Goal: Information Seeking & Learning: Learn about a topic

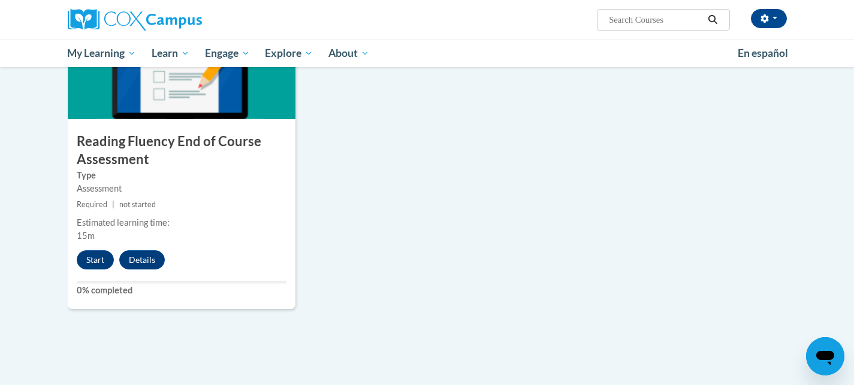
scroll to position [941, 0]
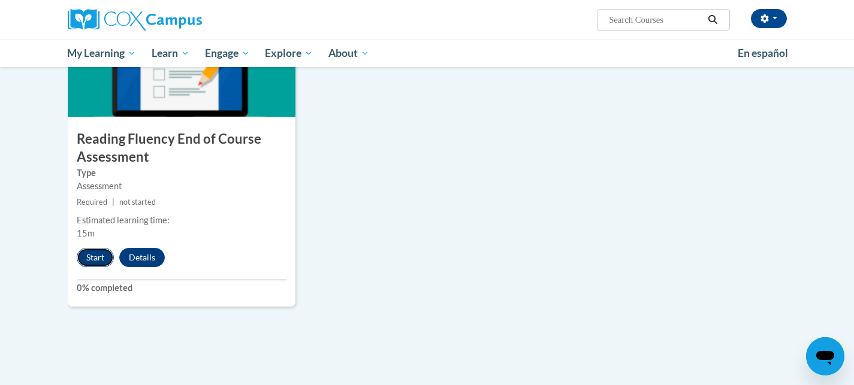
click at [92, 262] on button "Start" at bounding box center [95, 257] width 37 height 19
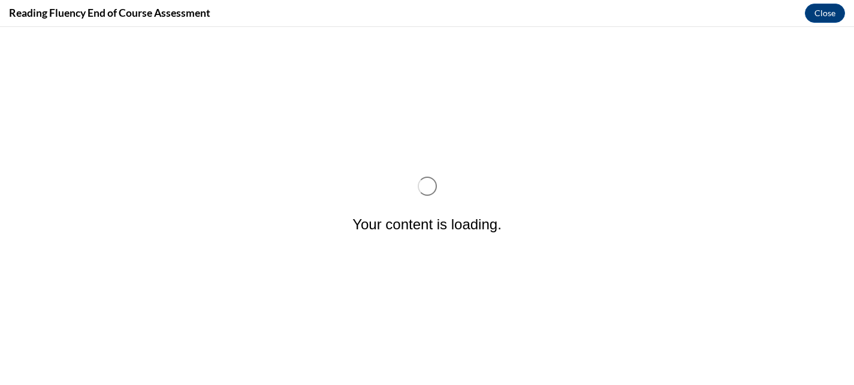
scroll to position [0, 0]
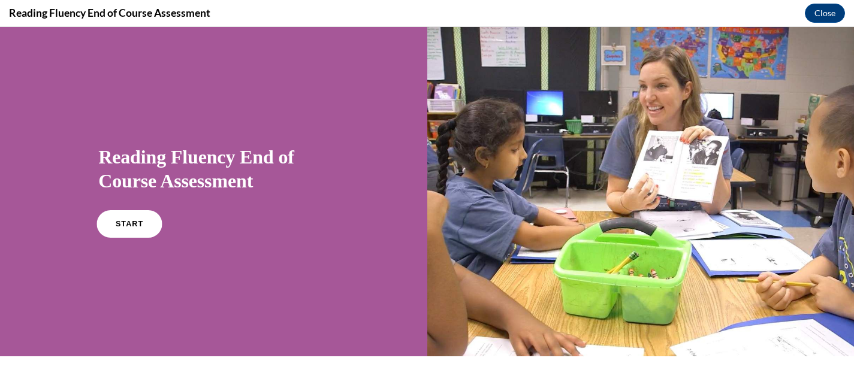
click at [128, 223] on span "START" at bounding box center [130, 224] width 28 height 9
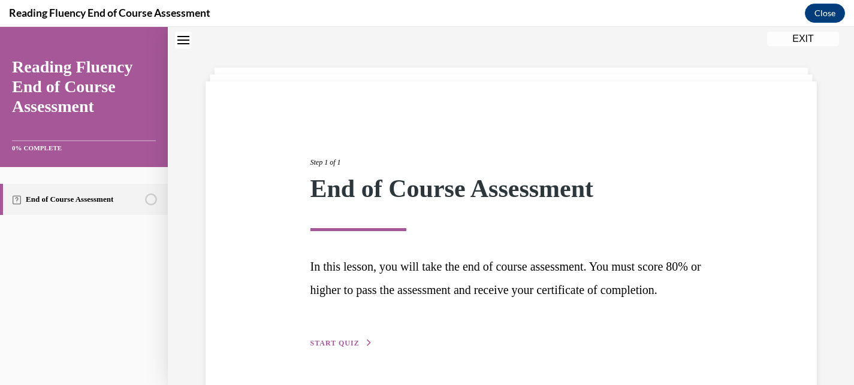
scroll to position [96, 0]
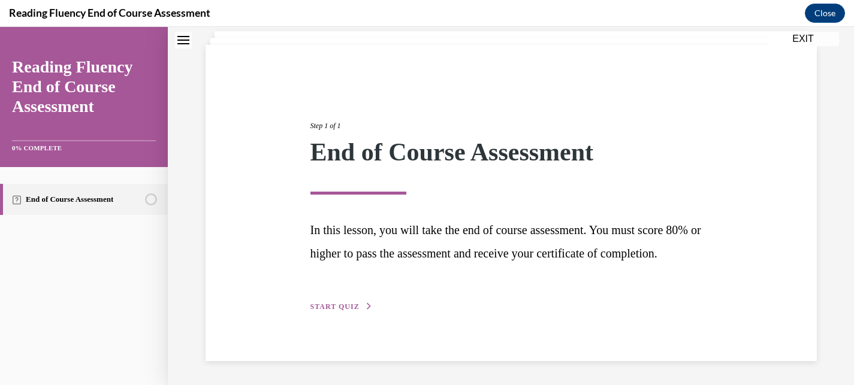
click at [348, 311] on button "START QUIZ" at bounding box center [341, 306] width 62 height 11
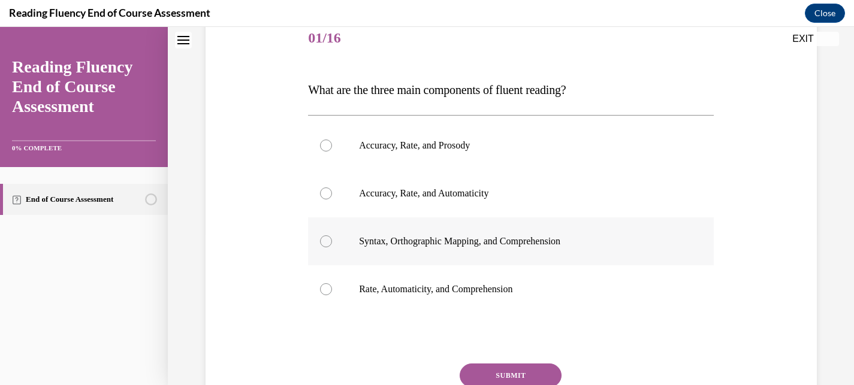
scroll to position [155, 0]
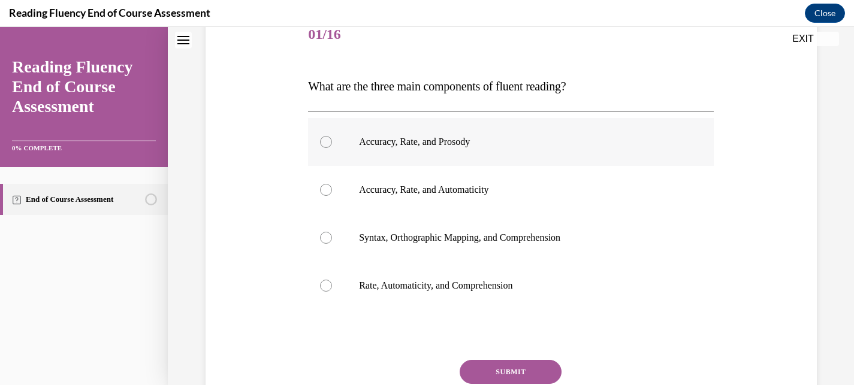
click at [484, 146] on p "Accuracy, Rate, and Prosody" at bounding box center [521, 142] width 325 height 12
click at [332, 146] on input "Accuracy, Rate, and Prosody" at bounding box center [326, 142] width 12 height 12
radio input "true"
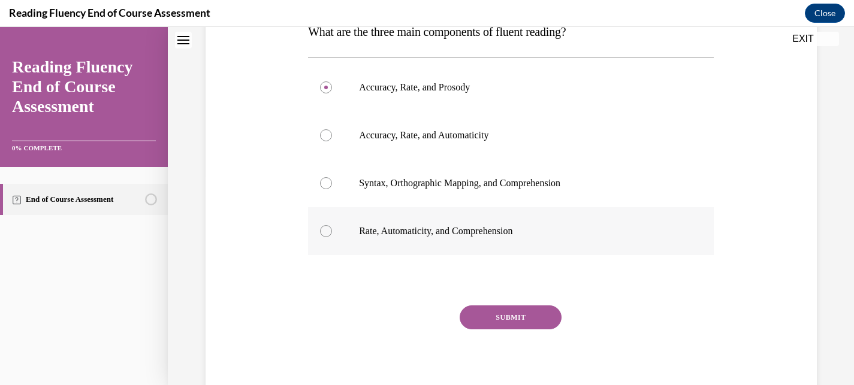
scroll to position [210, 0]
click at [539, 323] on button "SUBMIT" at bounding box center [511, 317] width 102 height 24
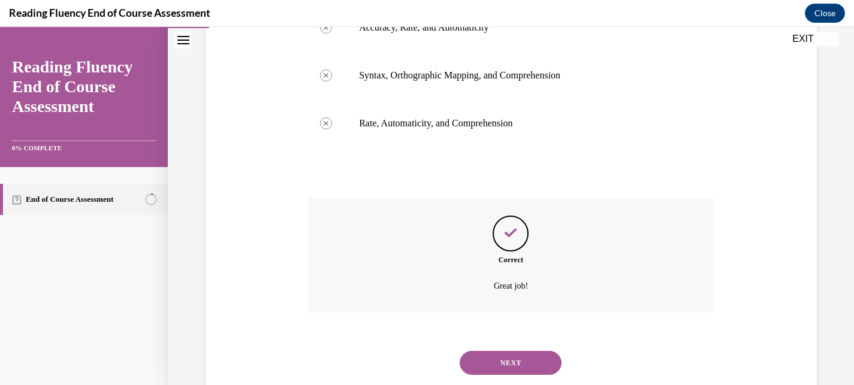
scroll to position [349, 0]
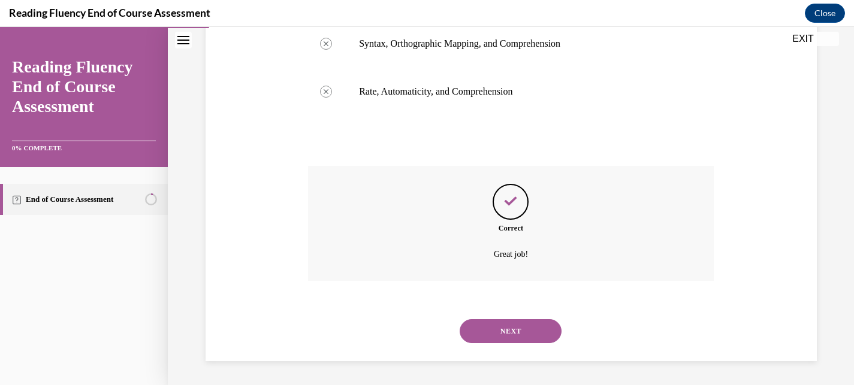
click at [537, 323] on button "NEXT" at bounding box center [511, 331] width 102 height 24
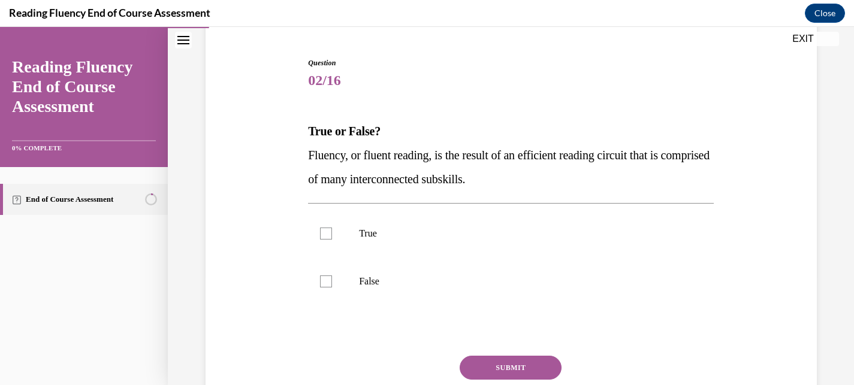
scroll to position [113, 0]
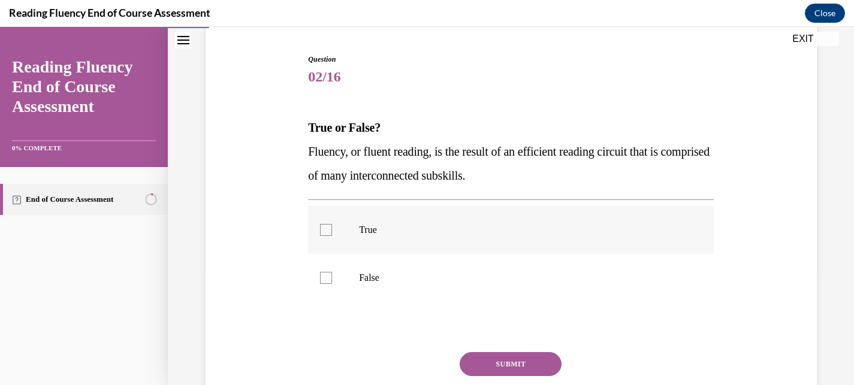
click at [530, 242] on label "True" at bounding box center [511, 230] width 406 height 48
click at [332, 236] on input "True" at bounding box center [326, 230] width 12 height 12
checkbox input "true"
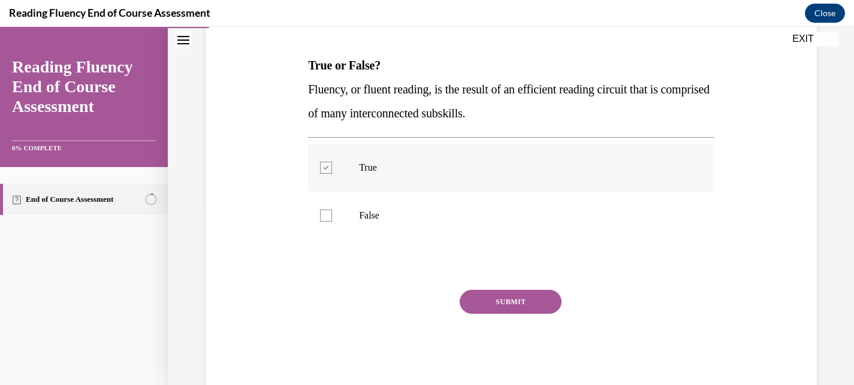
scroll to position [202, 0]
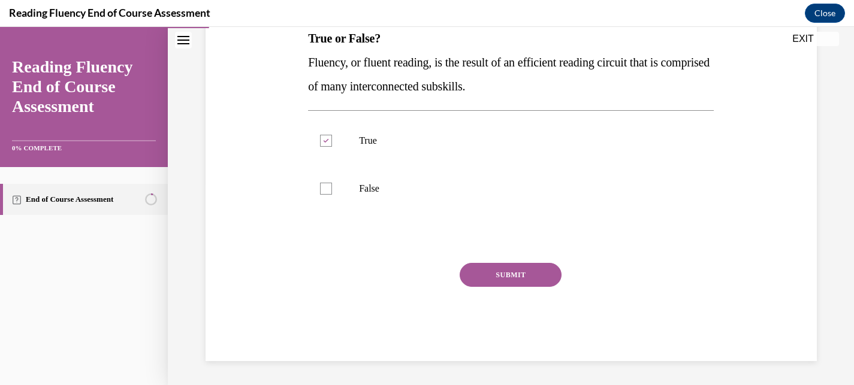
click at [541, 282] on button "SUBMIT" at bounding box center [511, 275] width 102 height 24
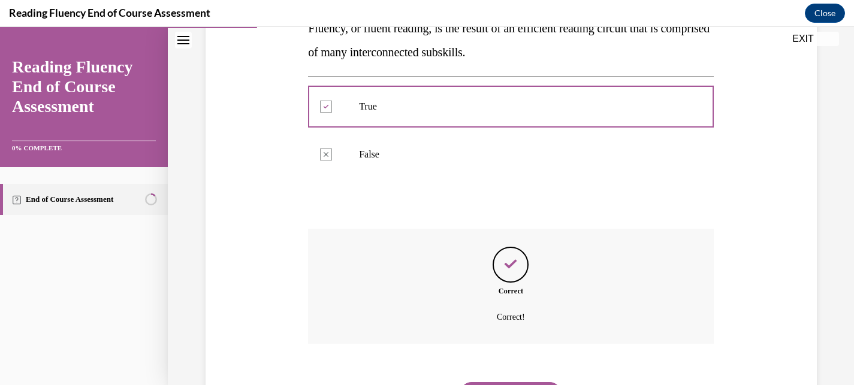
scroll to position [299, 0]
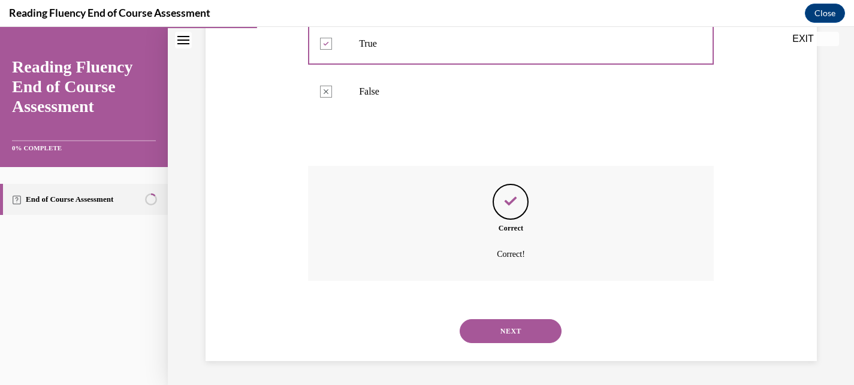
click at [530, 336] on button "NEXT" at bounding box center [511, 331] width 102 height 24
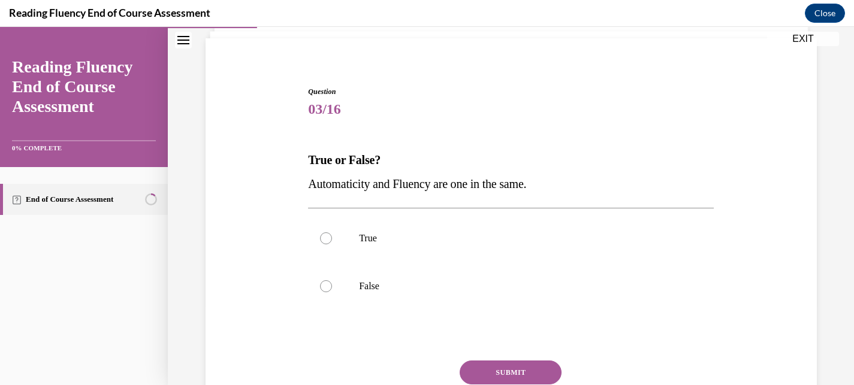
scroll to position [105, 0]
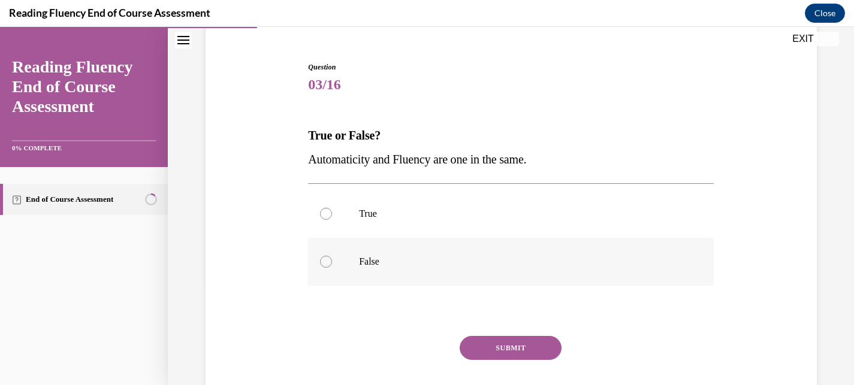
click at [513, 272] on label "False" at bounding box center [511, 262] width 406 height 48
click at [332, 268] on input "False" at bounding box center [326, 262] width 12 height 12
radio input "true"
click at [509, 351] on button "SUBMIT" at bounding box center [511, 348] width 102 height 24
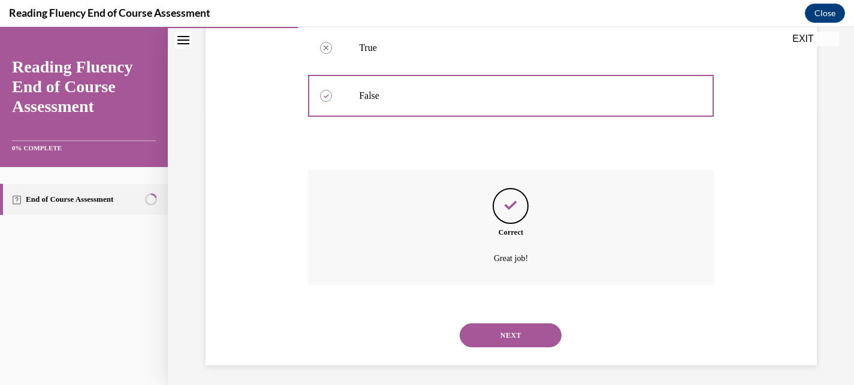
scroll to position [275, 0]
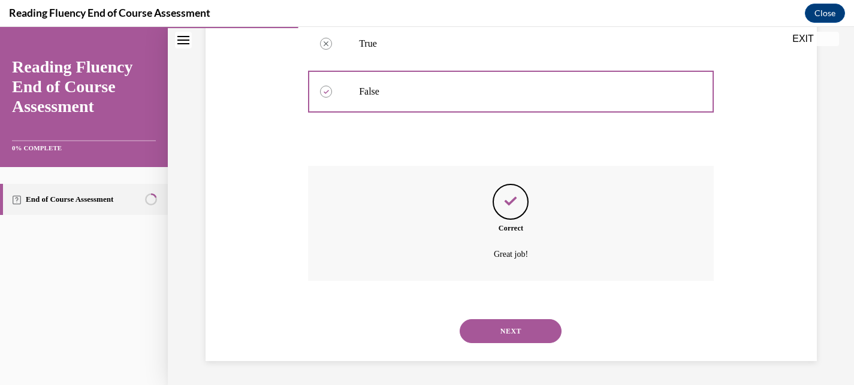
click at [511, 331] on button "NEXT" at bounding box center [511, 331] width 102 height 24
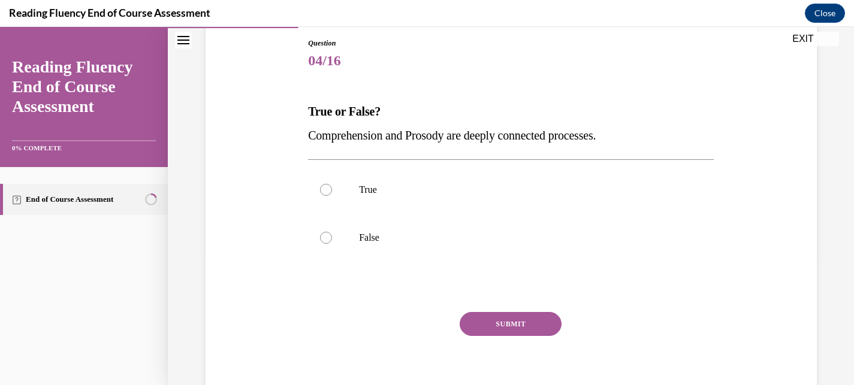
scroll to position [128, 0]
click at [476, 198] on label "True" at bounding box center [511, 191] width 406 height 48
click at [332, 197] on input "True" at bounding box center [326, 191] width 12 height 12
radio input "true"
click at [519, 321] on button "SUBMIT" at bounding box center [511, 325] width 102 height 24
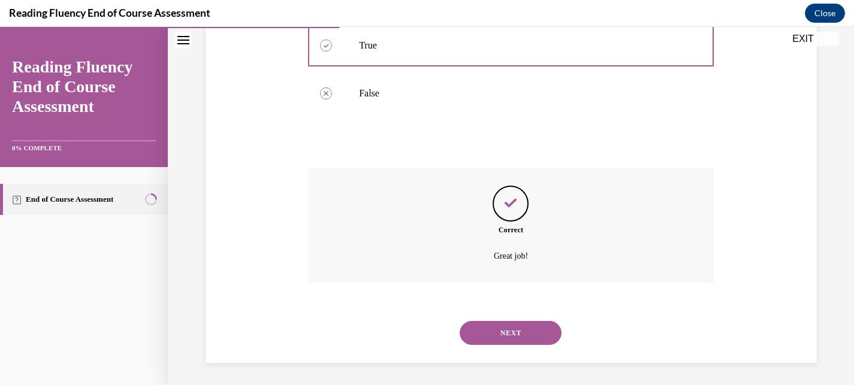
scroll to position [275, 0]
click at [518, 333] on button "NEXT" at bounding box center [511, 331] width 102 height 24
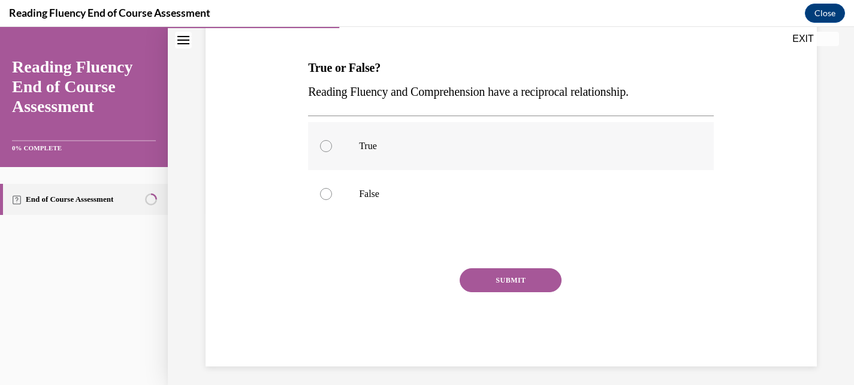
scroll to position [178, 0]
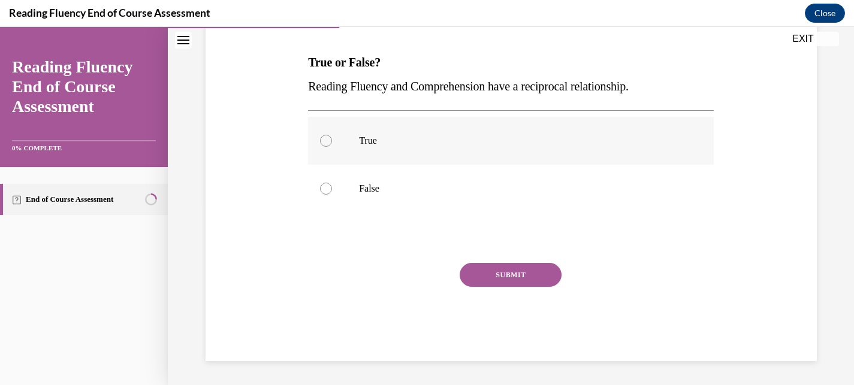
click at [444, 143] on p "True" at bounding box center [521, 141] width 325 height 12
click at [332, 143] on input "True" at bounding box center [326, 141] width 12 height 12
radio input "true"
click at [525, 277] on button "SUBMIT" at bounding box center [511, 275] width 102 height 24
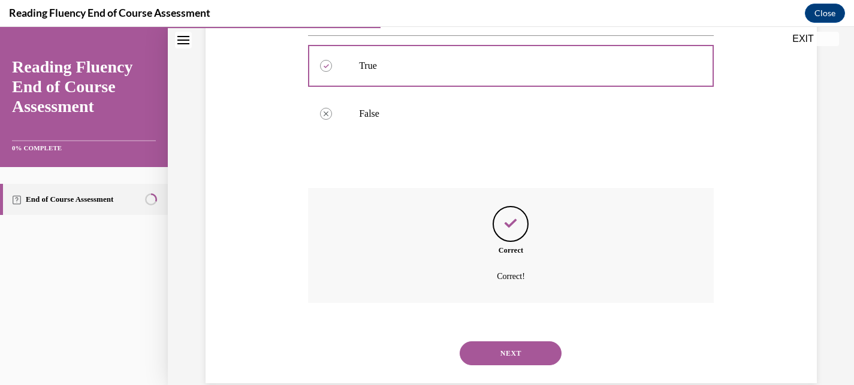
scroll to position [275, 0]
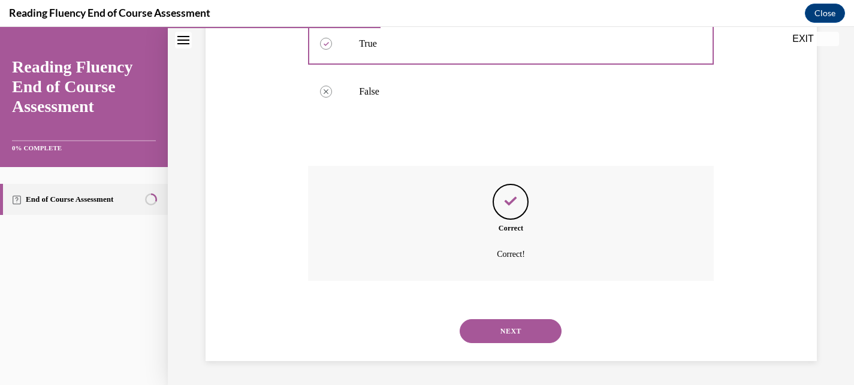
click at [515, 322] on button "NEXT" at bounding box center [511, 331] width 102 height 24
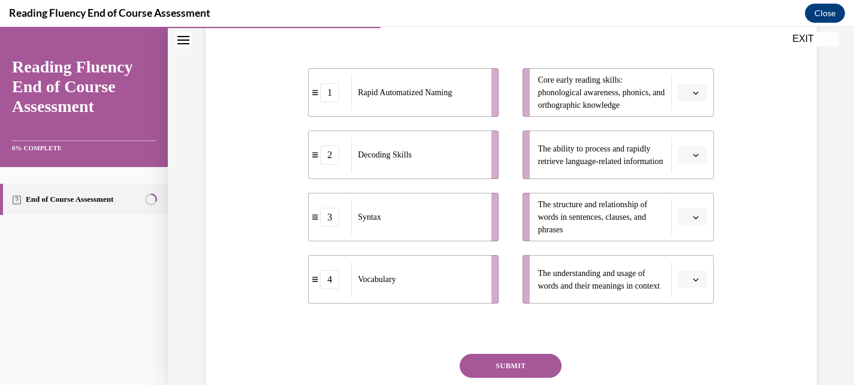
scroll to position [241, 0]
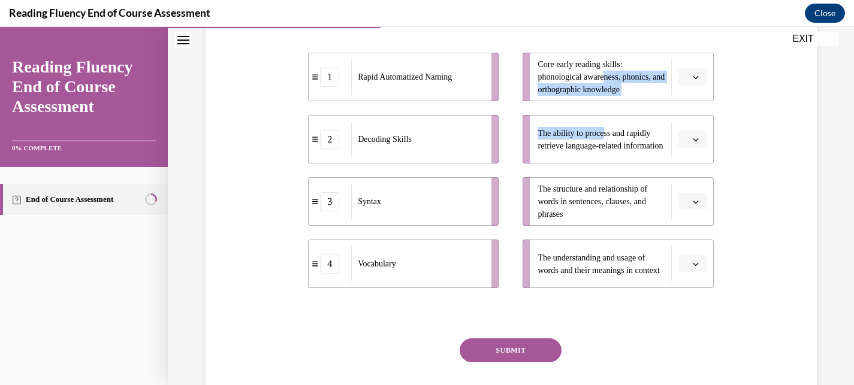
drag, startPoint x: 608, startPoint y: 99, endPoint x: 600, endPoint y: 128, distance: 29.2
click at [611, 129] on ul "Core early reading skills: phonological awareness, phonics, and orthographic kn…" at bounding box center [611, 170] width 203 height 235
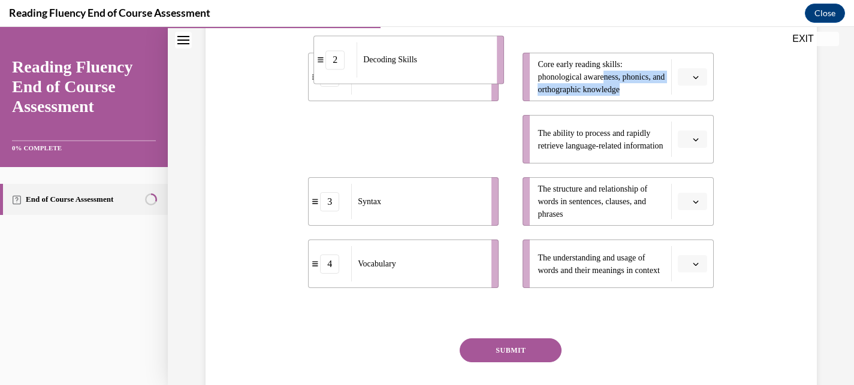
drag, startPoint x: 494, startPoint y: 169, endPoint x: 500, endPoint y: 90, distance: 79.3
click at [500, 84] on li "2 Decoding Skills" at bounding box center [408, 59] width 191 height 49
drag, startPoint x: 489, startPoint y: 172, endPoint x: 489, endPoint y: 111, distance: 61.1
click at [489, 102] on li "2 Decoding Skills" at bounding box center [403, 78] width 191 height 49
drag, startPoint x: 334, startPoint y: 168, endPoint x: 354, endPoint y: 109, distance: 62.0
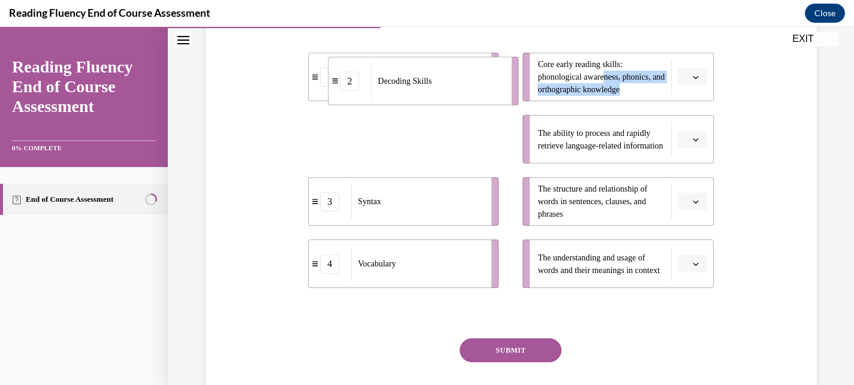
click at [354, 90] on div "2" at bounding box center [349, 80] width 19 height 19
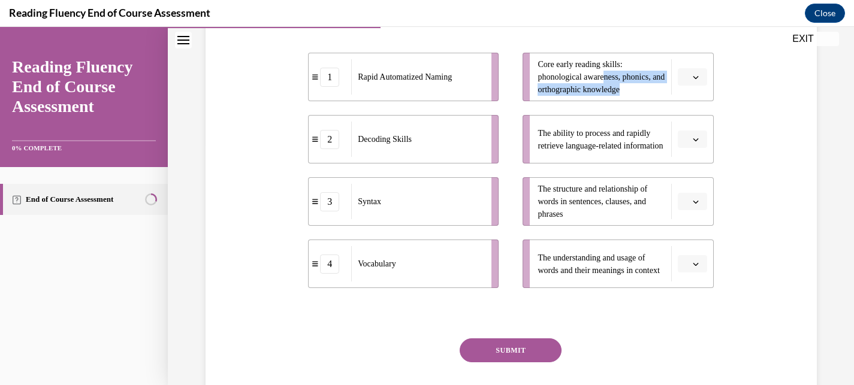
click at [699, 81] on span "button" at bounding box center [695, 77] width 8 height 8
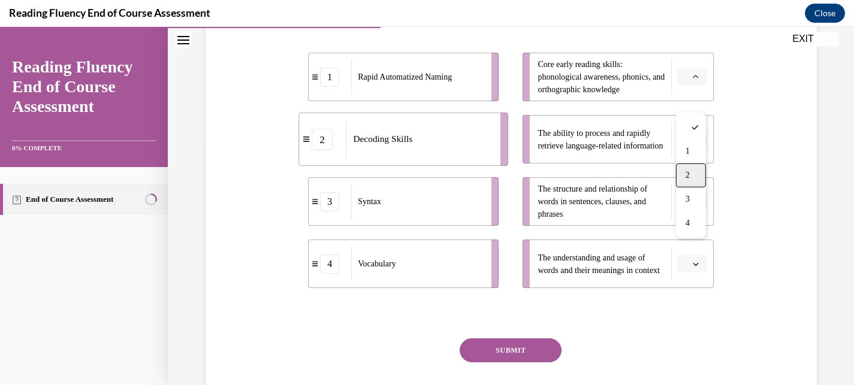
click at [689, 171] on span "2" at bounding box center [687, 176] width 4 height 10
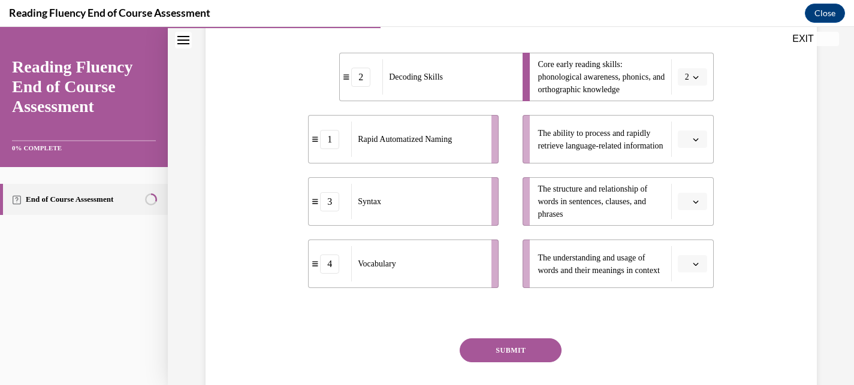
click at [697, 211] on button "button" at bounding box center [692, 202] width 29 height 18
click at [694, 319] on div "3" at bounding box center [691, 324] width 30 height 24
click at [693, 268] on span "button" at bounding box center [695, 264] width 8 height 8
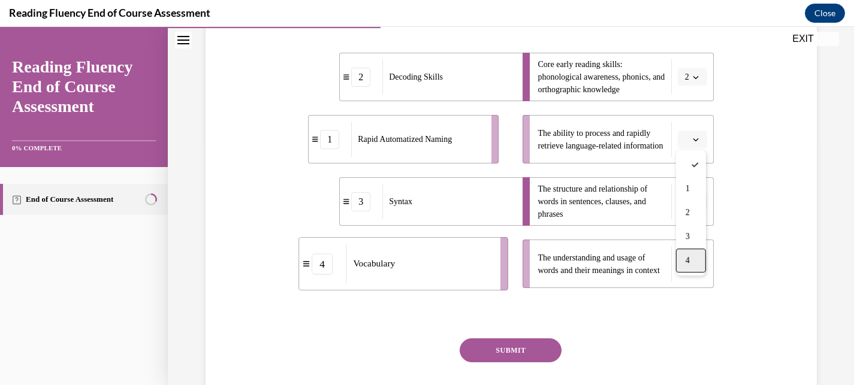
click at [693, 265] on div "4" at bounding box center [691, 261] width 30 height 24
click at [693, 143] on icon "button" at bounding box center [696, 140] width 6 height 6
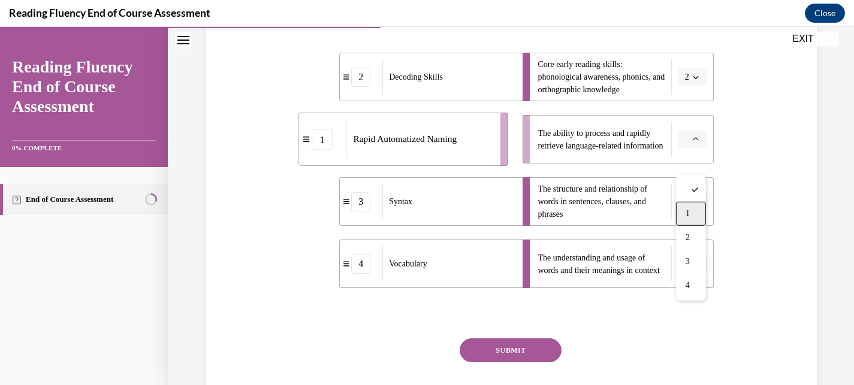
click at [692, 213] on div "1" at bounding box center [691, 214] width 30 height 24
click at [541, 362] on button "SUBMIT" at bounding box center [511, 351] width 102 height 24
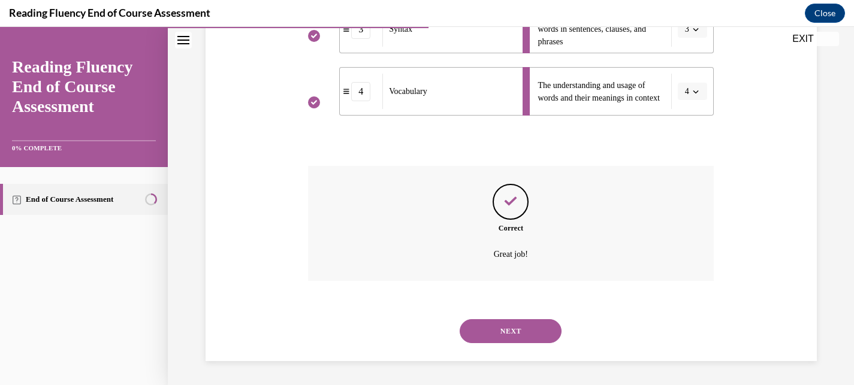
scroll to position [438, 0]
click at [527, 334] on button "NEXT" at bounding box center [511, 331] width 102 height 24
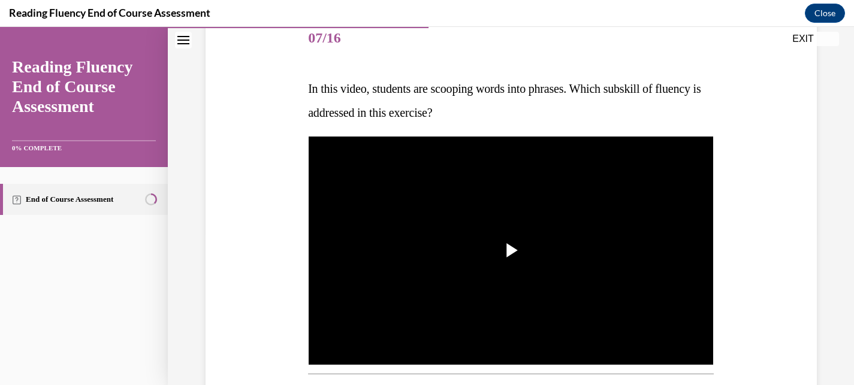
scroll to position [155, 0]
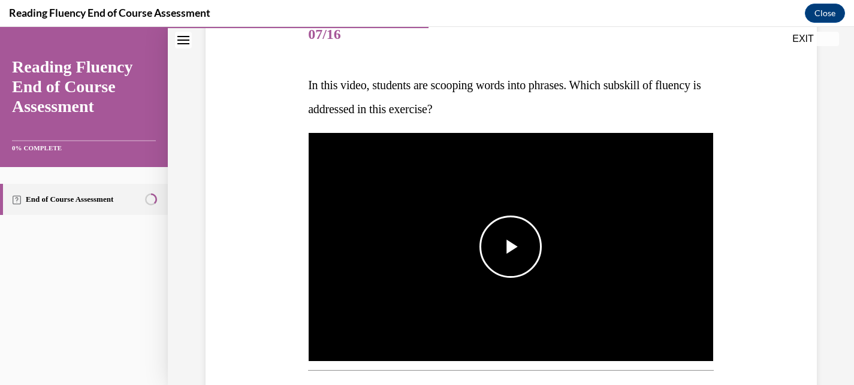
click at [510, 247] on span "Video player" at bounding box center [510, 247] width 0 height 0
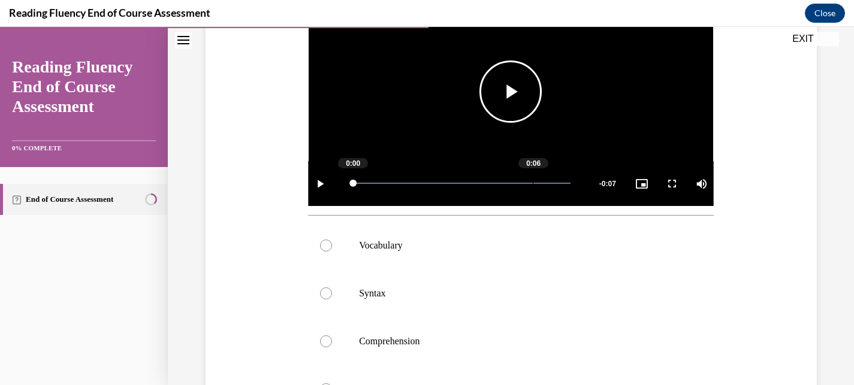
scroll to position [306, 0]
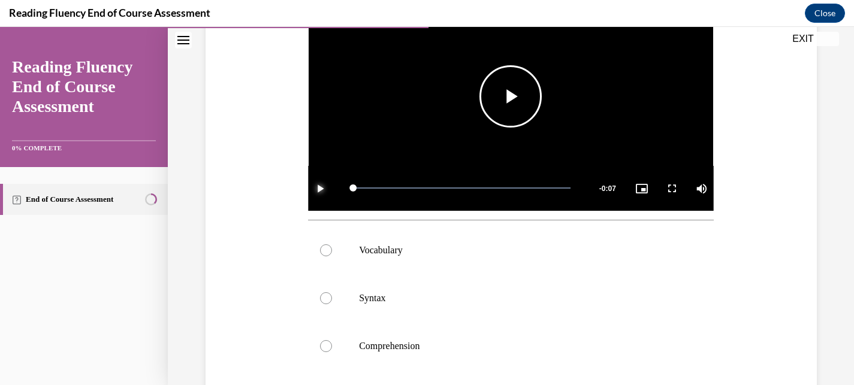
click at [324, 188] on span "Video player" at bounding box center [320, 188] width 24 height 0
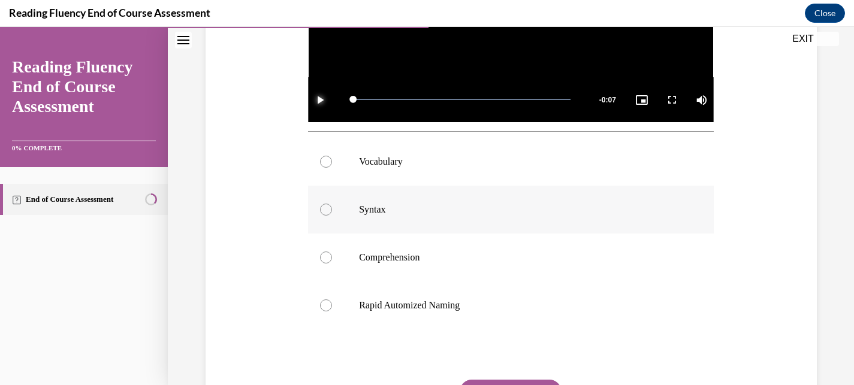
scroll to position [400, 0]
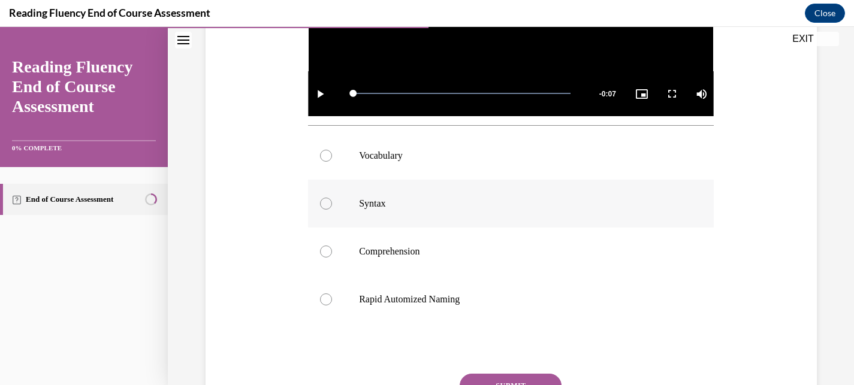
click at [405, 300] on p "Rapid Automized Naming" at bounding box center [521, 300] width 325 height 12
click at [332, 300] on input "Rapid Automized Naming" at bounding box center [326, 300] width 12 height 12
radio input "true"
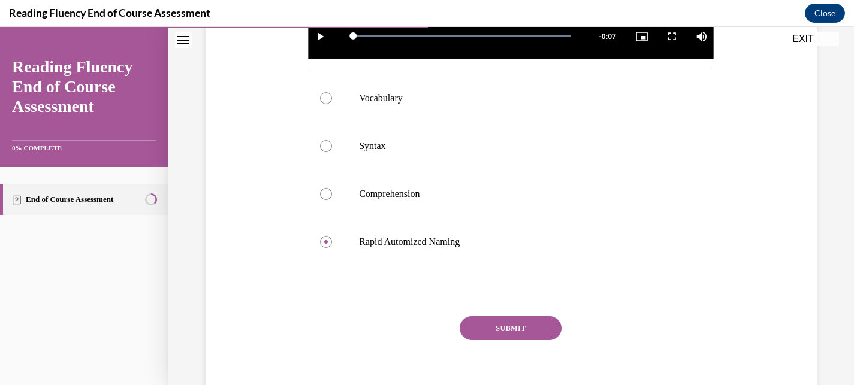
click at [490, 336] on button "SUBMIT" at bounding box center [511, 328] width 102 height 24
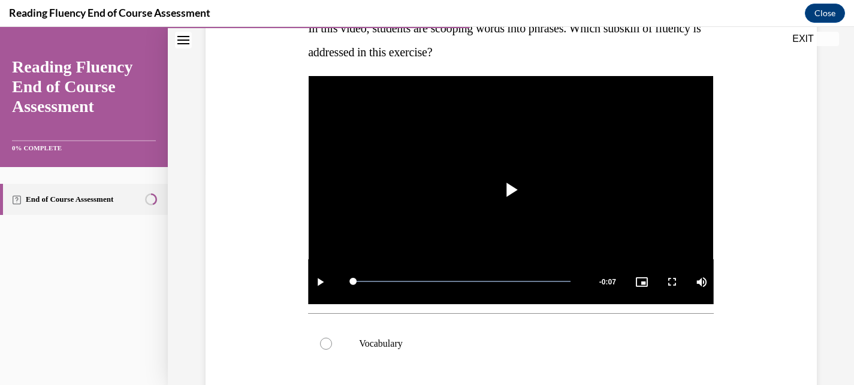
scroll to position [213, 0]
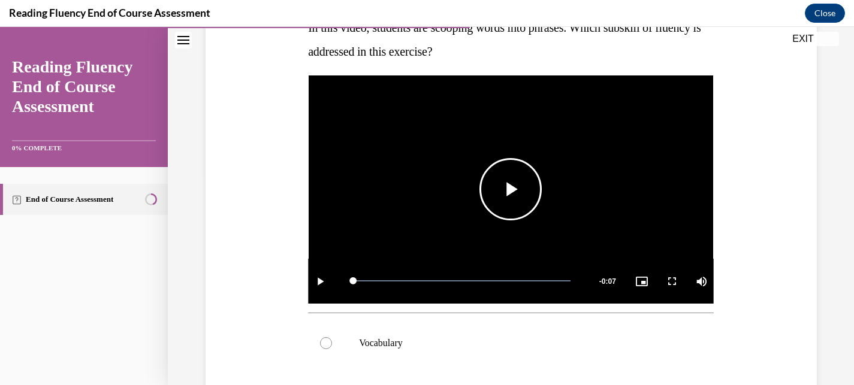
click at [510, 189] on span "Video player" at bounding box center [510, 189] width 0 height 0
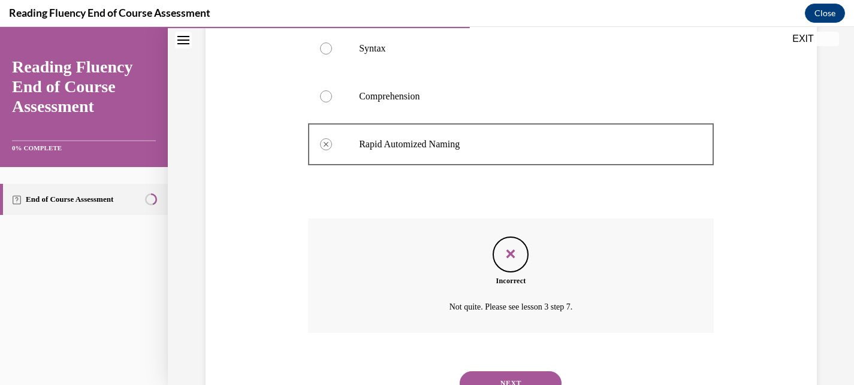
scroll to position [559, 0]
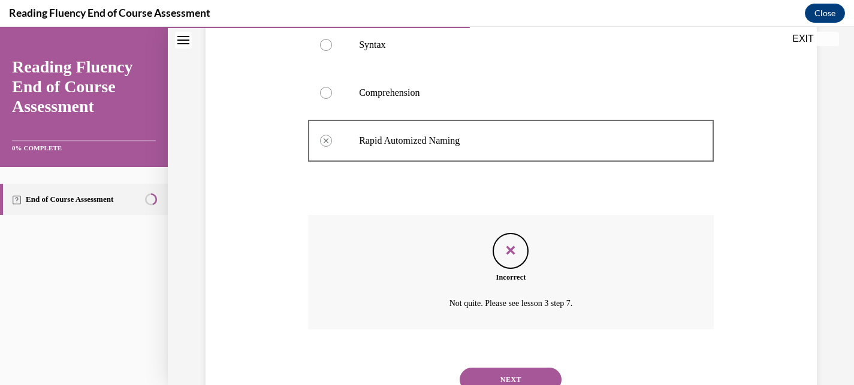
click at [516, 379] on button "NEXT" at bounding box center [511, 380] width 102 height 24
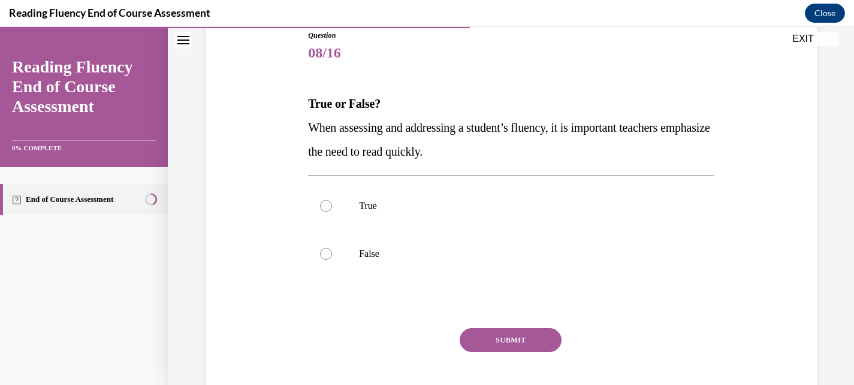
scroll to position [141, 0]
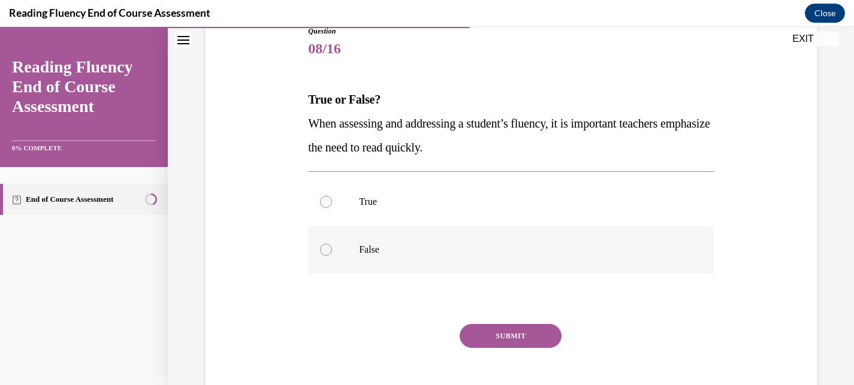
click at [402, 254] on p "False" at bounding box center [521, 250] width 325 height 12
click at [332, 254] on input "False" at bounding box center [326, 250] width 12 height 12
radio input "true"
click at [504, 336] on button "SUBMIT" at bounding box center [511, 336] width 102 height 24
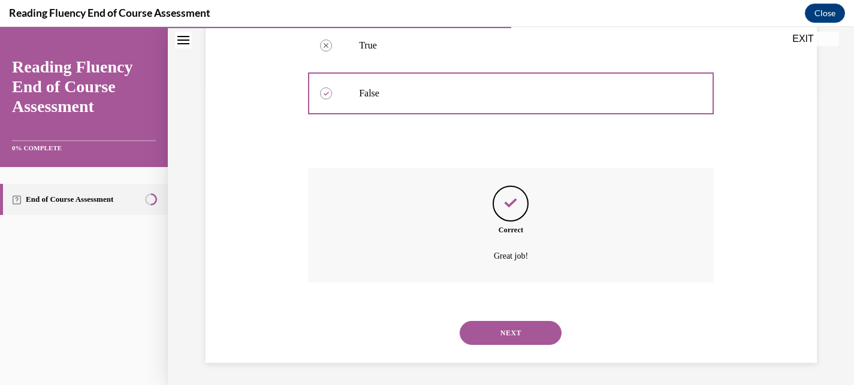
scroll to position [299, 0]
click at [504, 334] on button "NEXT" at bounding box center [511, 331] width 102 height 24
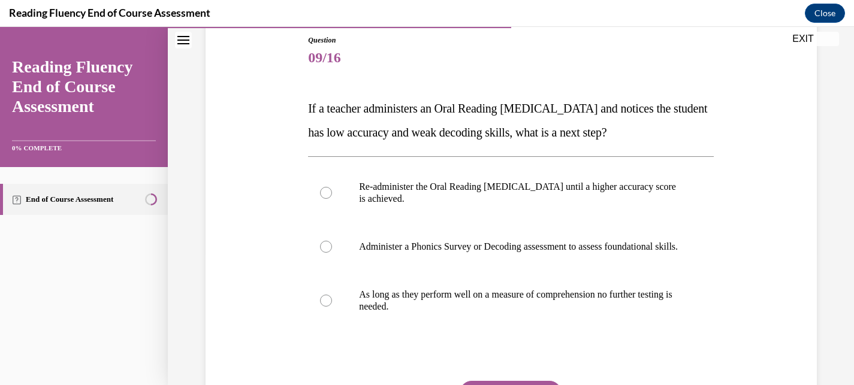
scroll to position [138, 0]
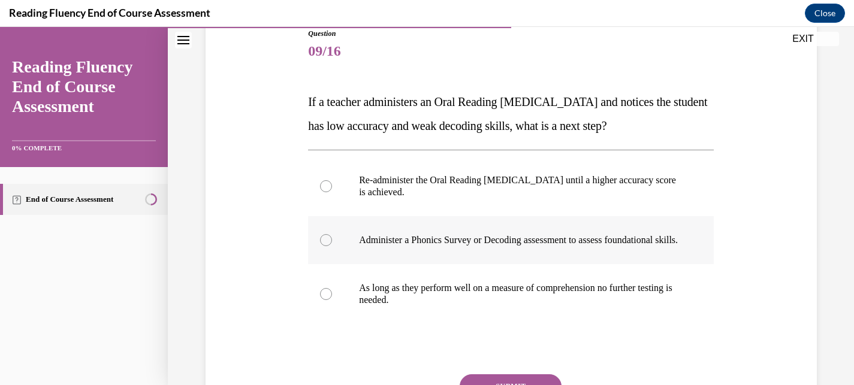
click at [428, 259] on label "Administer a Phonics Survey or Decoding assessment to assess foundational skill…" at bounding box center [511, 240] width 406 height 48
click at [332, 246] on input "Administer a Phonics Survey or Decoding assessment to assess foundational skill…" at bounding box center [326, 240] width 12 height 12
radio input "true"
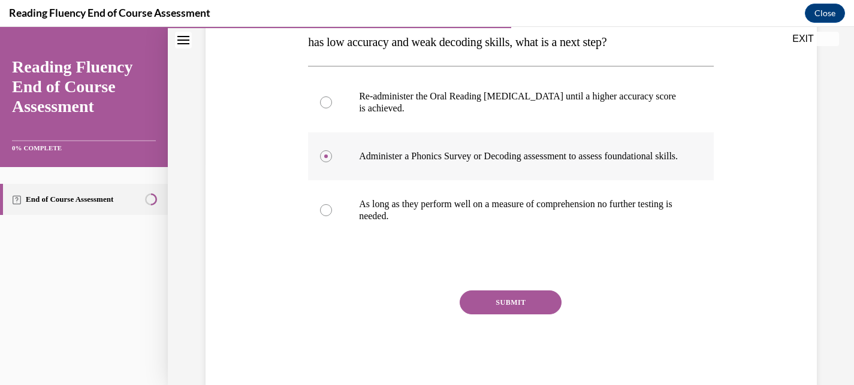
scroll to position [225, 0]
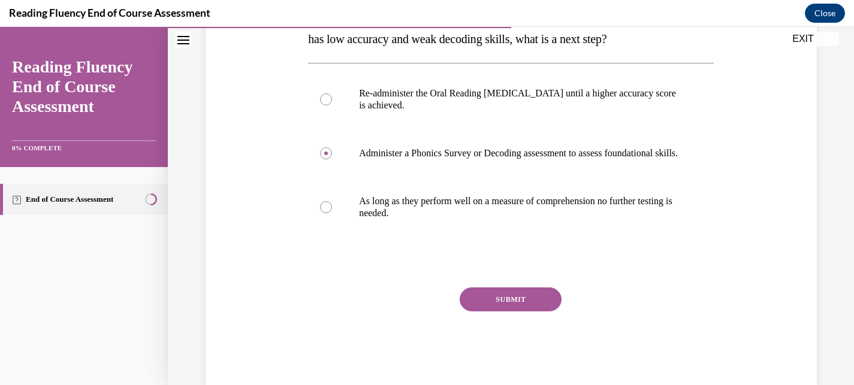
click at [498, 312] on button "SUBMIT" at bounding box center [511, 300] width 102 height 24
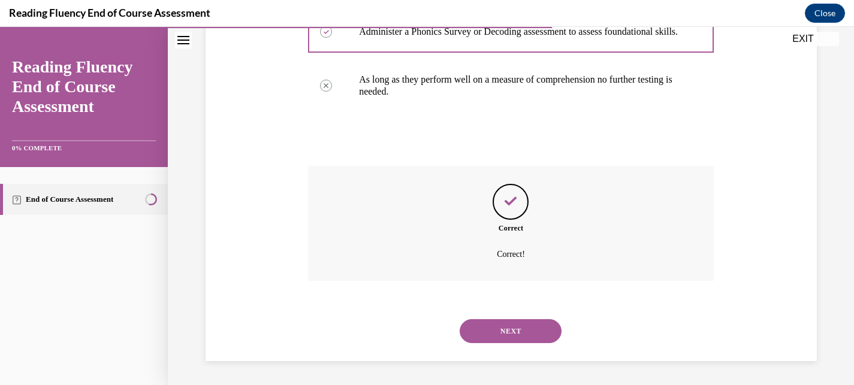
scroll to position [359, 0]
click at [509, 335] on button "NEXT" at bounding box center [511, 331] width 102 height 24
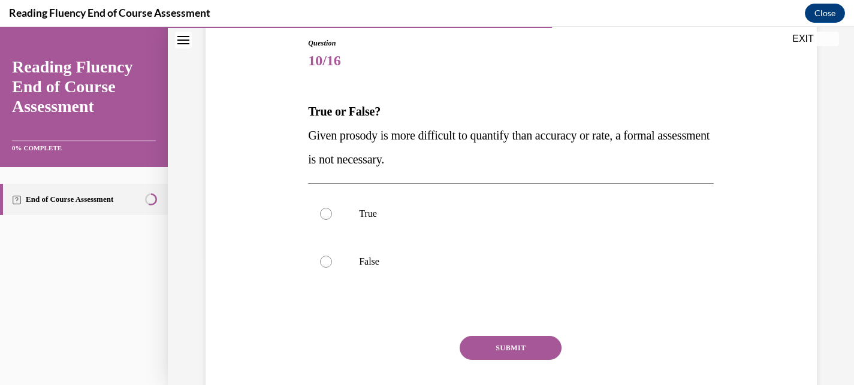
scroll to position [132, 0]
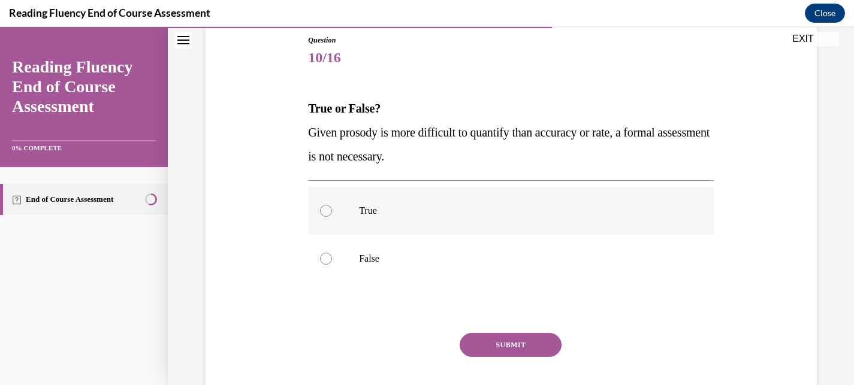
click at [468, 222] on label "True" at bounding box center [511, 211] width 406 height 48
click at [332, 217] on input "True" at bounding box center [326, 211] width 12 height 12
radio input "true"
click at [523, 343] on button "SUBMIT" at bounding box center [511, 345] width 102 height 24
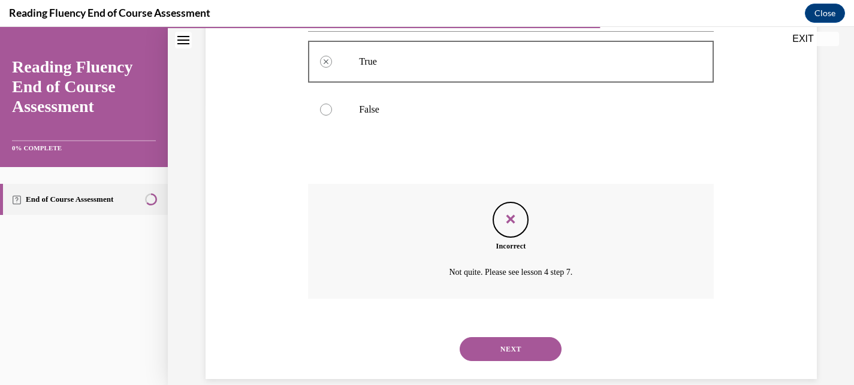
scroll to position [299, 0]
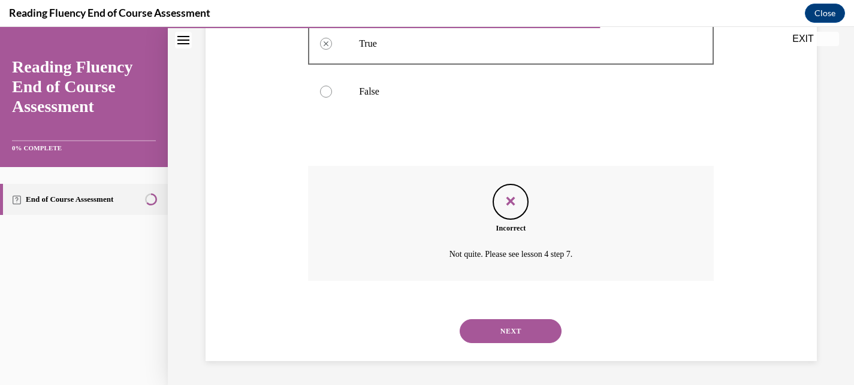
click at [520, 330] on button "NEXT" at bounding box center [511, 331] width 102 height 24
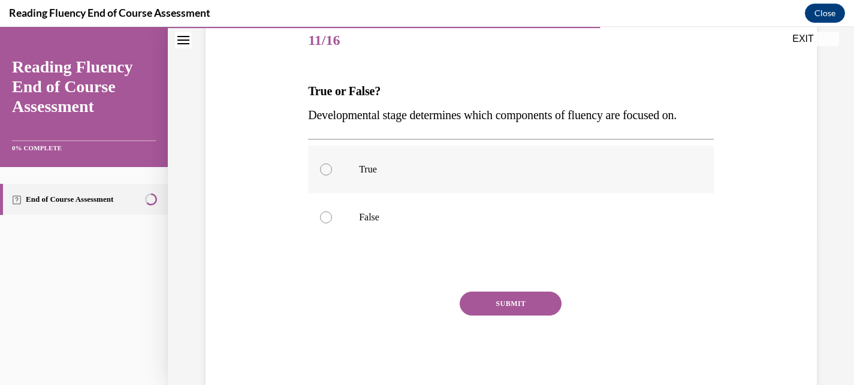
scroll to position [141, 0]
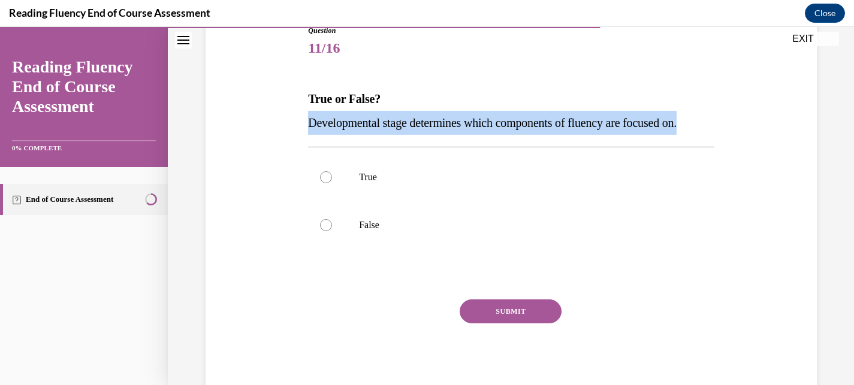
drag, startPoint x: 723, startPoint y: 129, endPoint x: 302, endPoint y: 125, distance: 421.2
click at [302, 125] on div "Question 11/16 True or False? Developmental stage determines which components o…" at bounding box center [511, 193] width 617 height 409
copy span "Developmental stage determines which components of fluency are focused on."
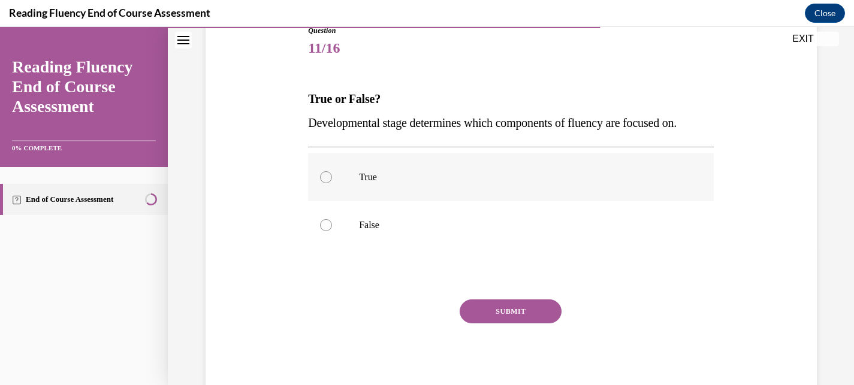
click at [427, 183] on p "True" at bounding box center [521, 177] width 325 height 12
click at [332, 183] on input "True" at bounding box center [326, 177] width 12 height 12
radio input "true"
click at [497, 315] on button "SUBMIT" at bounding box center [511, 312] width 102 height 24
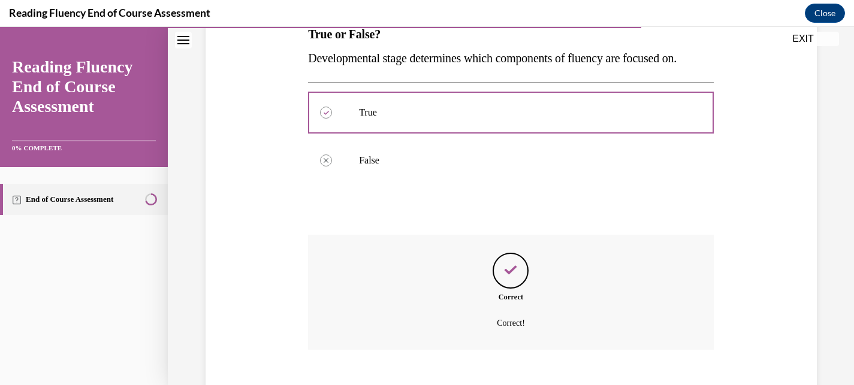
scroll to position [275, 0]
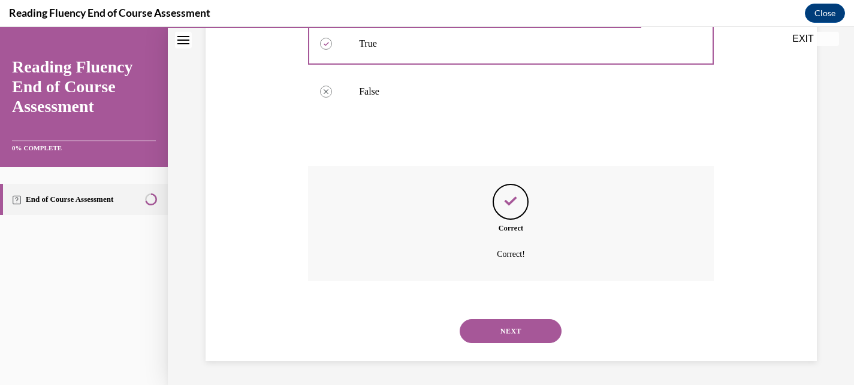
click at [482, 336] on button "NEXT" at bounding box center [511, 331] width 102 height 24
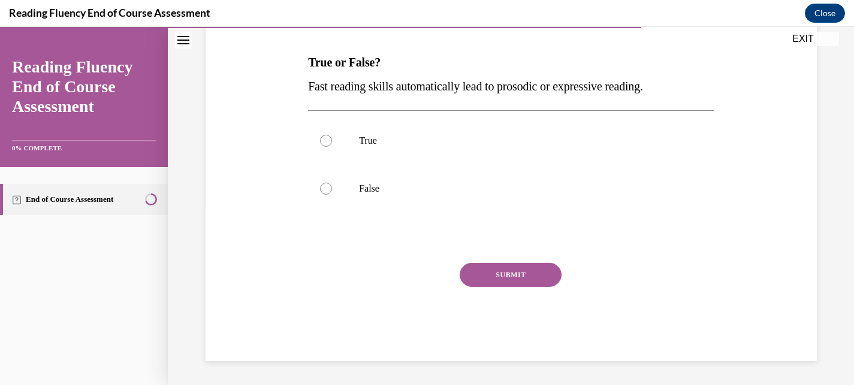
scroll to position [142, 0]
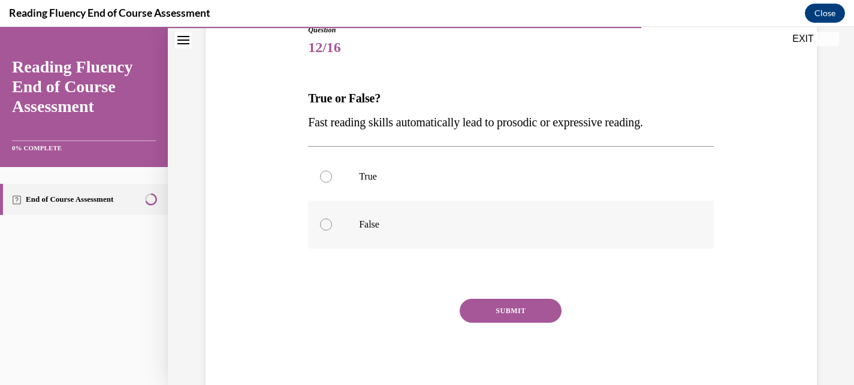
click at [487, 229] on p "False" at bounding box center [521, 225] width 325 height 12
click at [332, 229] on input "False" at bounding box center [326, 225] width 12 height 12
radio input "true"
click at [518, 308] on button "SUBMIT" at bounding box center [511, 311] width 102 height 24
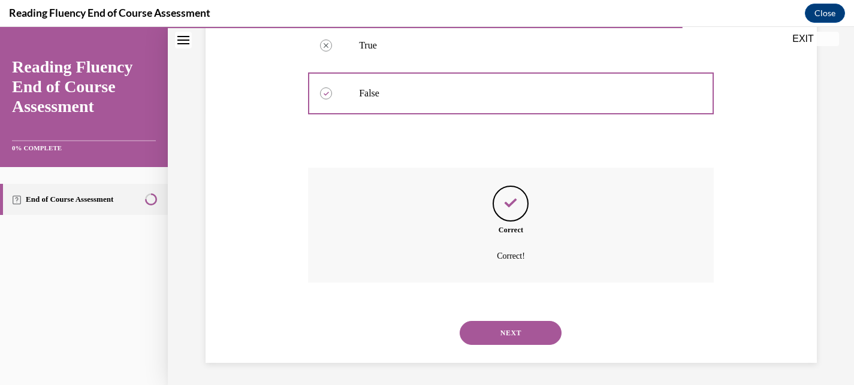
scroll to position [275, 0]
click at [516, 334] on button "NEXT" at bounding box center [511, 331] width 102 height 24
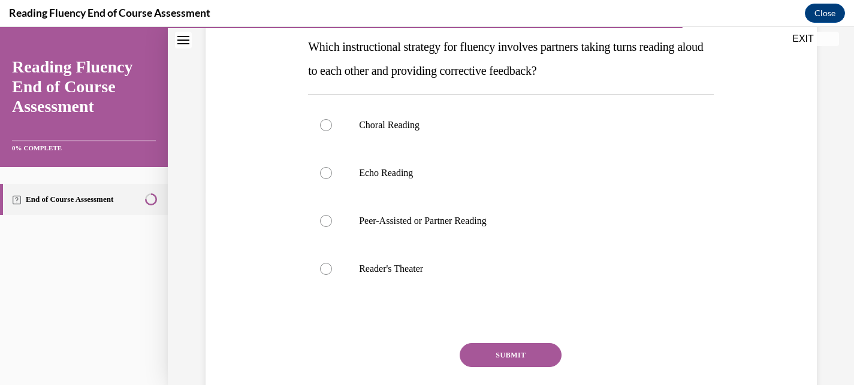
scroll to position [167, 0]
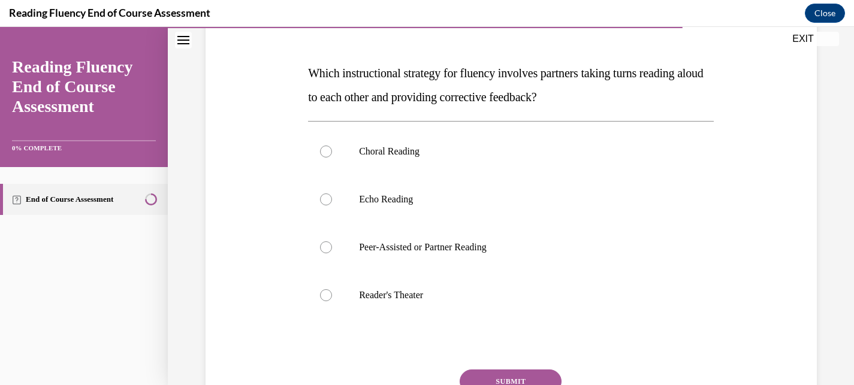
drag, startPoint x: 603, startPoint y: 100, endPoint x: 297, endPoint y: 76, distance: 307.7
click at [297, 76] on div "Question 13/16 Which instructional strategy for fluency involves partners takin…" at bounding box center [511, 215] width 617 height 504
copy span "Which instructional strategy for fluency involves partners taking turns reading…"
click at [445, 255] on label "Peer-Assisted or Partner Reading" at bounding box center [511, 247] width 406 height 48
click at [332, 253] on input "Peer-Assisted or Partner Reading" at bounding box center [326, 247] width 12 height 12
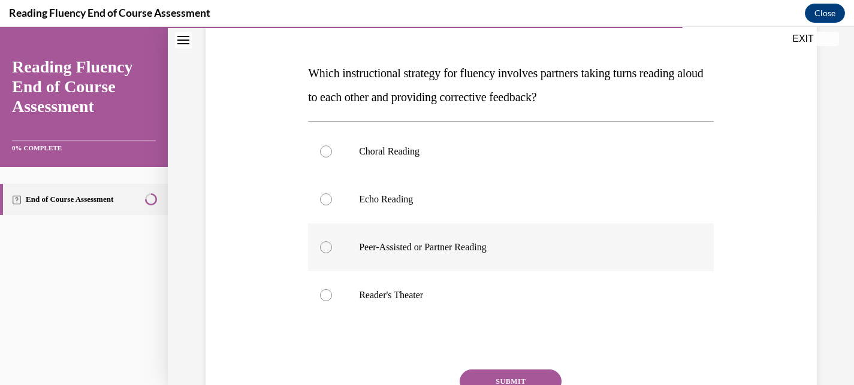
radio input "true"
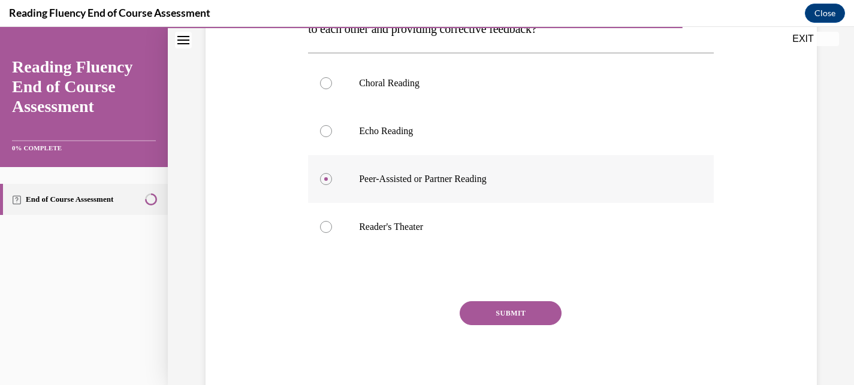
scroll to position [236, 0]
click at [487, 312] on button "SUBMIT" at bounding box center [511, 313] width 102 height 24
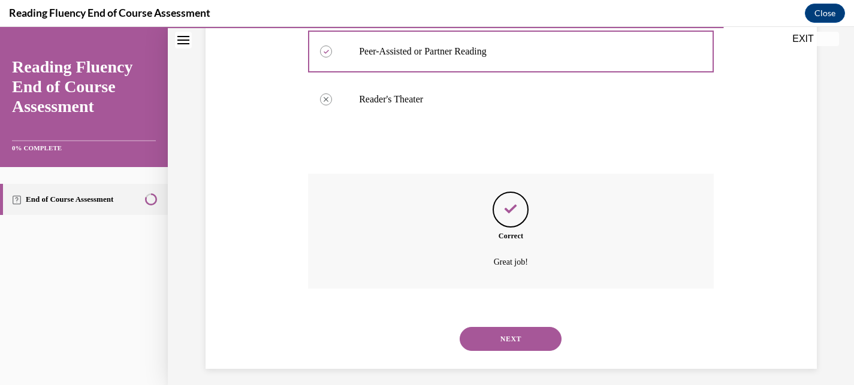
scroll to position [371, 0]
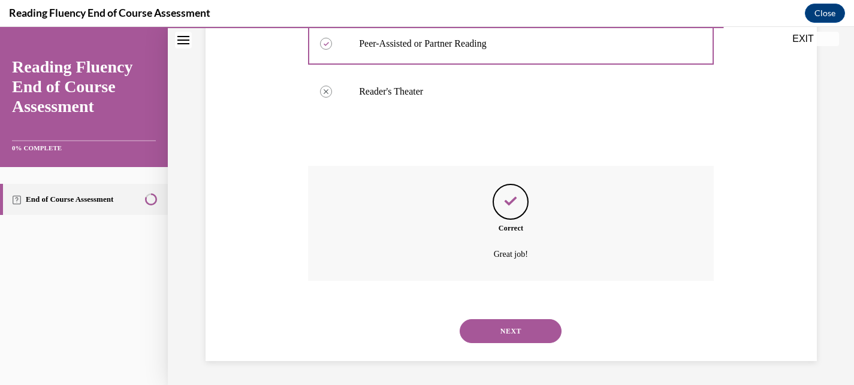
click at [530, 342] on button "NEXT" at bounding box center [511, 331] width 102 height 24
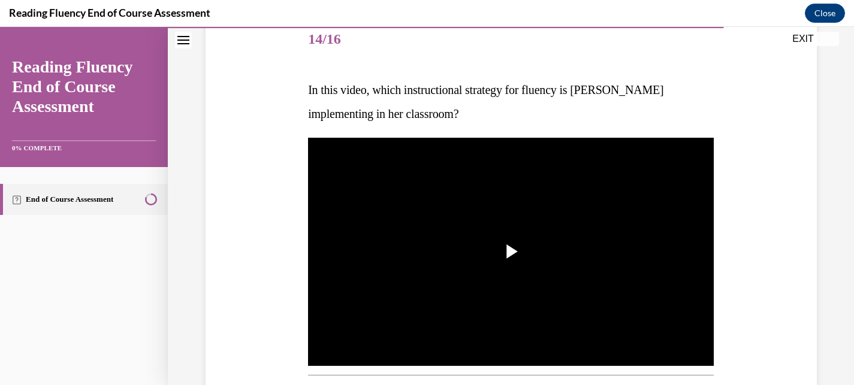
scroll to position [183, 0]
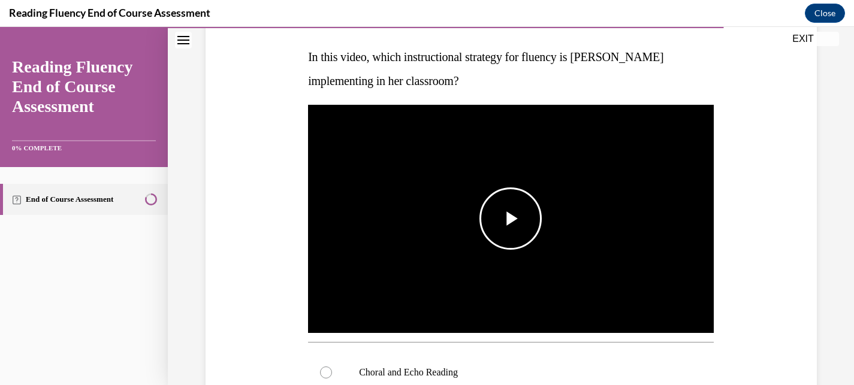
click at [510, 219] on span "Video player" at bounding box center [510, 219] width 0 height 0
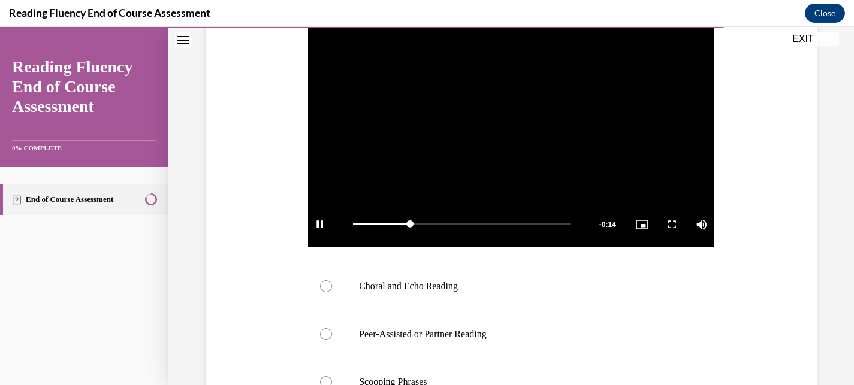
scroll to position [271, 0]
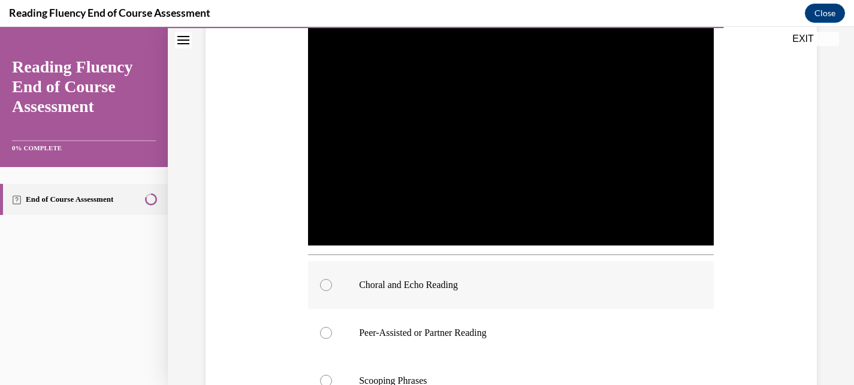
click at [635, 291] on p "Choral and Echo Reading" at bounding box center [521, 285] width 325 height 12
click at [332, 291] on input "Choral and Echo Reading" at bounding box center [326, 285] width 12 height 12
radio input "true"
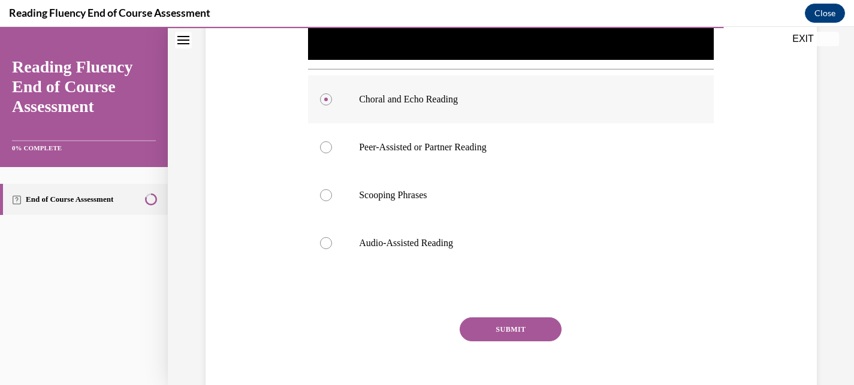
scroll to position [461, 0]
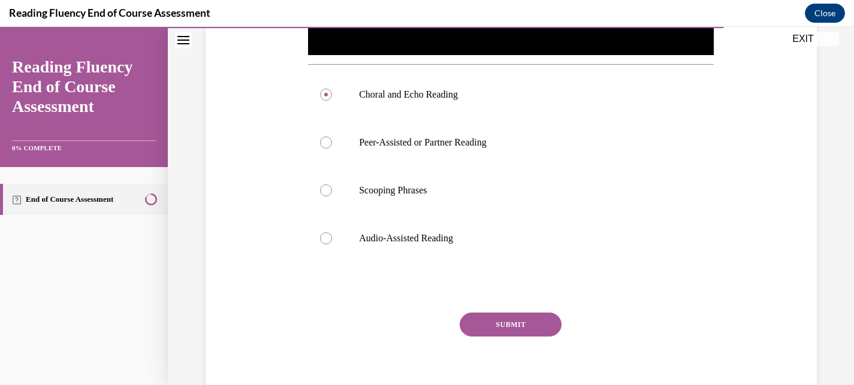
click at [551, 326] on button "SUBMIT" at bounding box center [511, 325] width 102 height 24
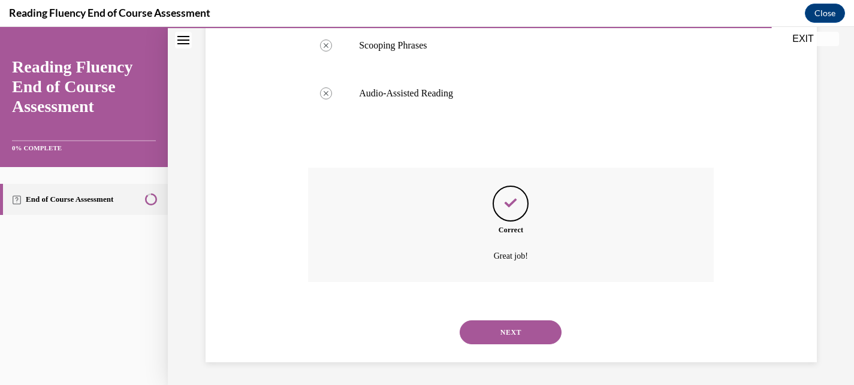
scroll to position [608, 0]
click at [554, 322] on button "NEXT" at bounding box center [511, 331] width 102 height 24
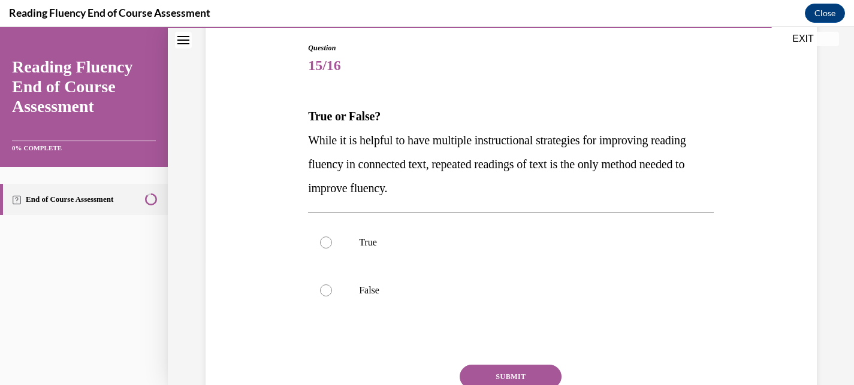
scroll to position [126, 0]
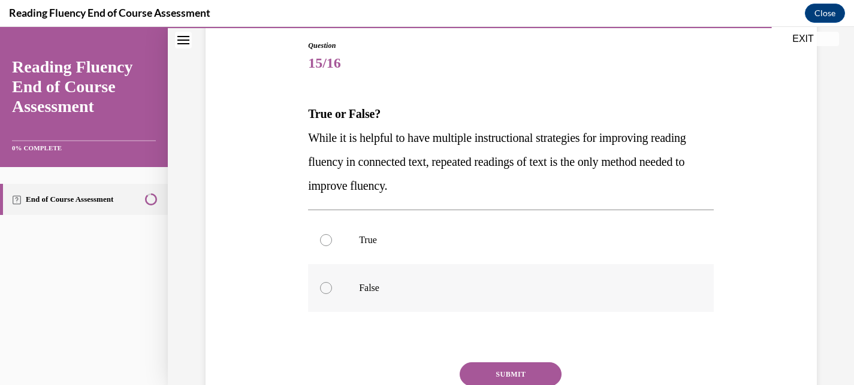
click at [366, 283] on p "False" at bounding box center [521, 288] width 325 height 12
click at [332, 283] on input "False" at bounding box center [326, 288] width 12 height 12
radio input "true"
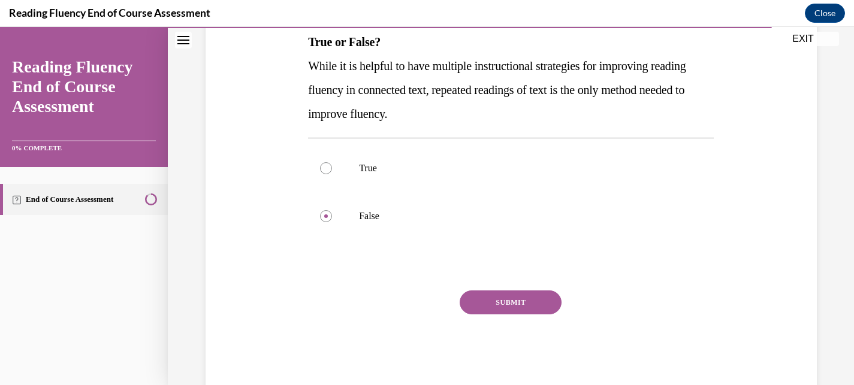
click at [473, 306] on button "SUBMIT" at bounding box center [511, 303] width 102 height 24
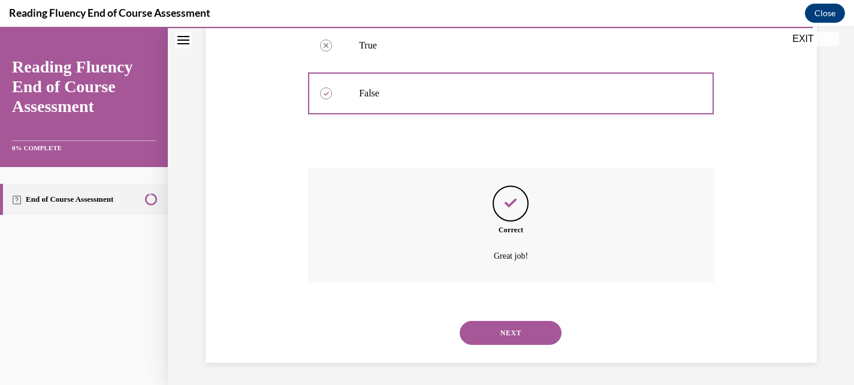
scroll to position [323, 0]
click at [500, 335] on button "NEXT" at bounding box center [511, 331] width 102 height 24
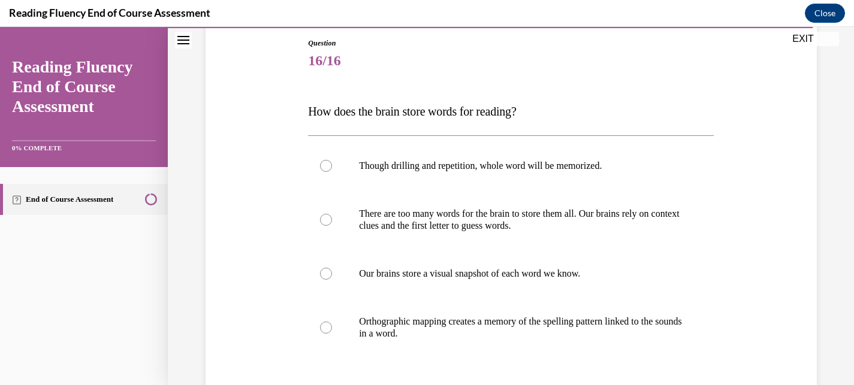
scroll to position [132, 0]
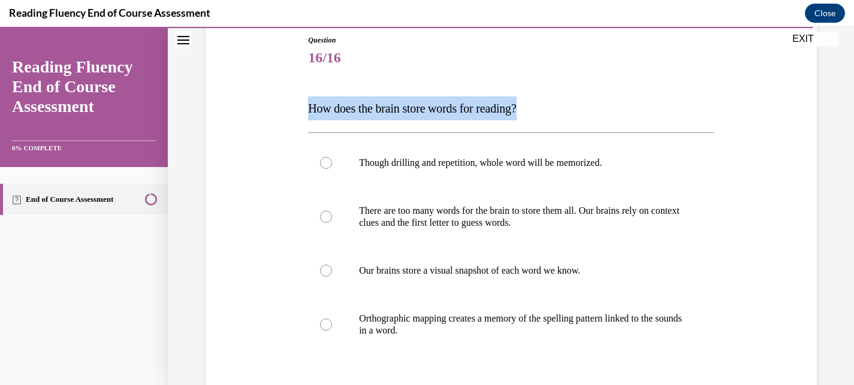
drag, startPoint x: 556, startPoint y: 112, endPoint x: 289, endPoint y: 104, distance: 266.7
click at [289, 104] on div "Question 16/16 How does the brain store words for reading? Though drilling and …" at bounding box center [511, 251] width 617 height 504
copy span "How does the brain store words for reading?"
click at [395, 333] on p "Orthographic mapping creates a memory of the spelling pattern linked to the sou…" at bounding box center [521, 325] width 325 height 24
click at [332, 331] on input "Orthographic mapping creates a memory of the spelling pattern linked to the sou…" at bounding box center [326, 325] width 12 height 12
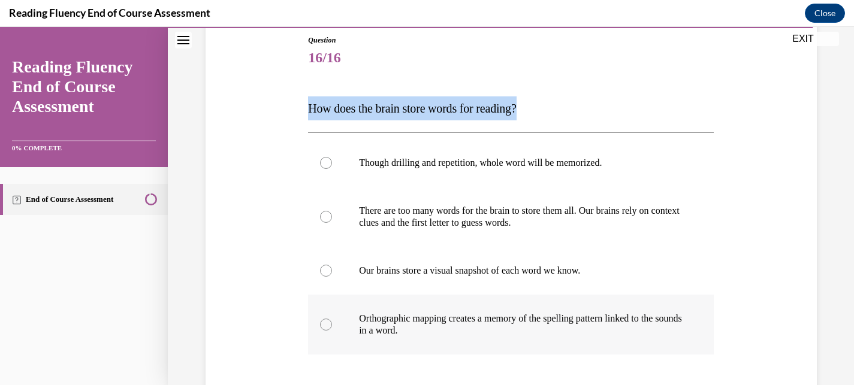
radio input "true"
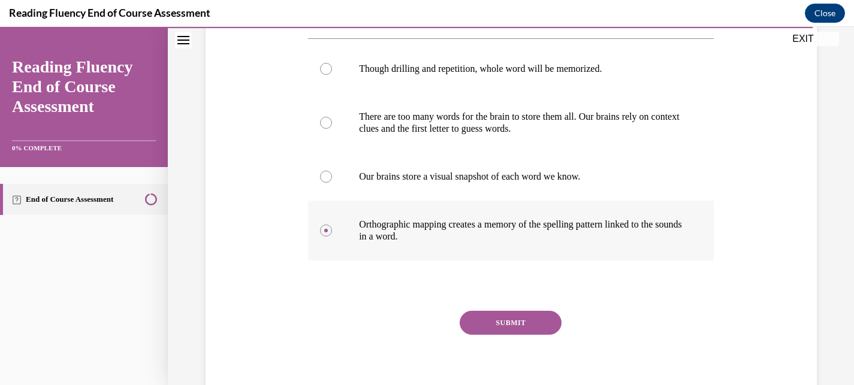
scroll to position [228, 0]
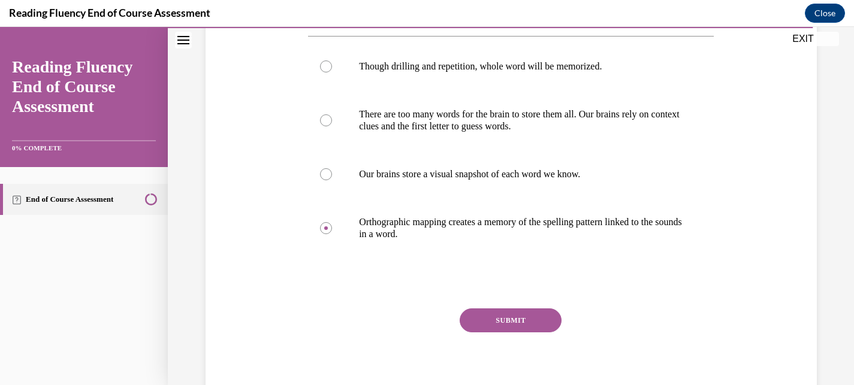
click at [490, 321] on button "SUBMIT" at bounding box center [511, 321] width 102 height 24
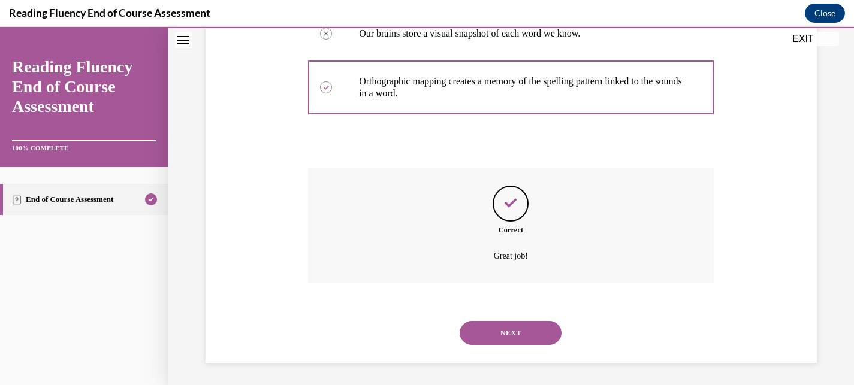
scroll to position [371, 0]
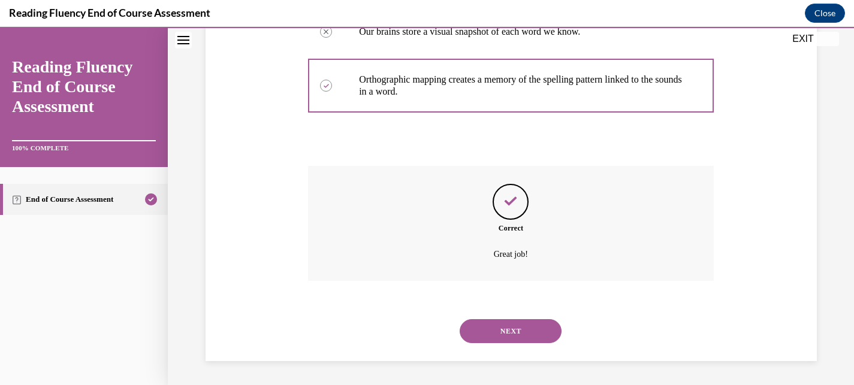
click at [503, 337] on button "NEXT" at bounding box center [511, 331] width 102 height 24
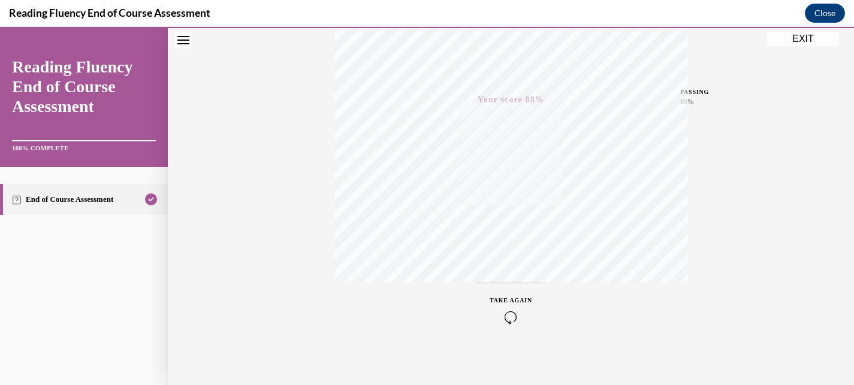
scroll to position [256, 0]
click at [805, 39] on button "EXIT" at bounding box center [803, 39] width 72 height 14
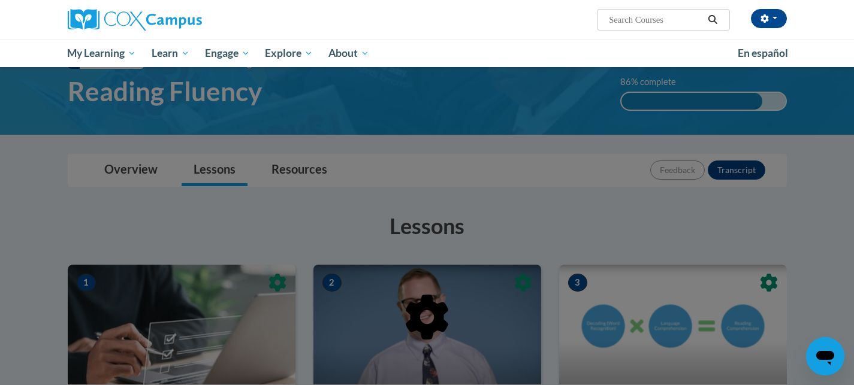
scroll to position [0, 0]
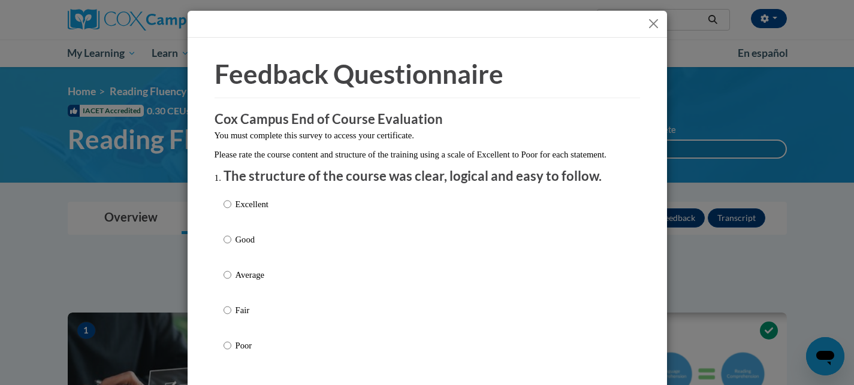
click at [651, 20] on button "Close" at bounding box center [653, 23] width 15 height 15
